Goal: Find specific page/section: Find specific page/section

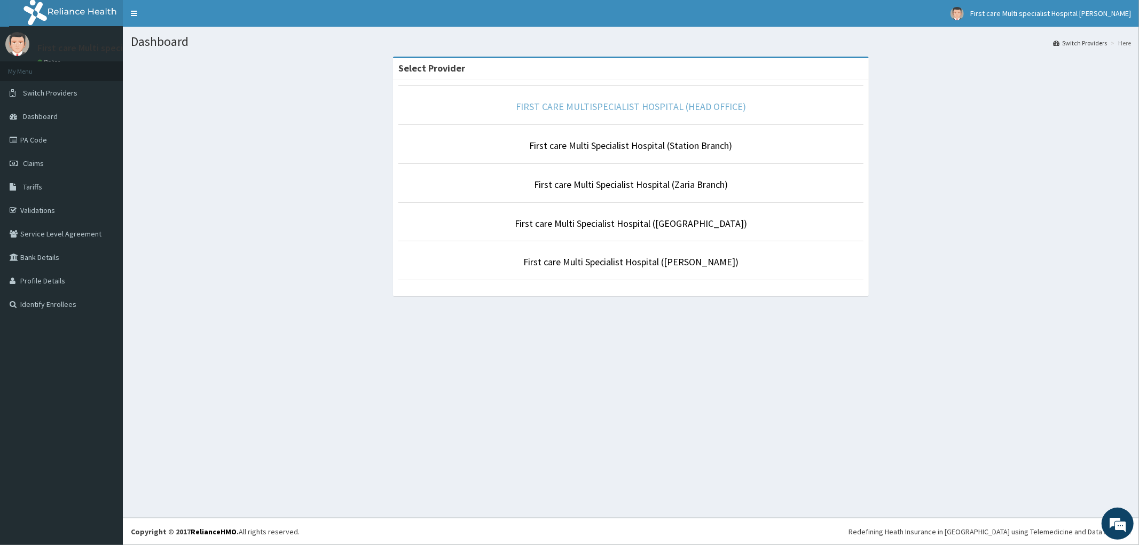
click at [544, 111] on link "FIRST CARE MULTISPECIALIST HOSPITAL (HEAD OFFICE)" at bounding box center [631, 106] width 230 height 12
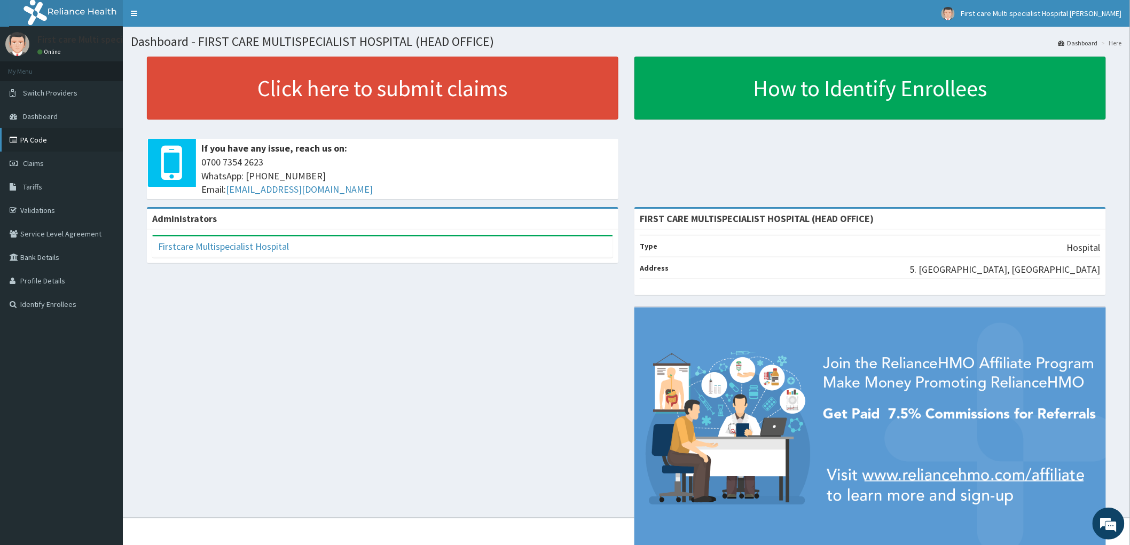
click at [34, 142] on link "PA Code" at bounding box center [61, 140] width 123 height 24
